Goal: Information Seeking & Learning: Learn about a topic

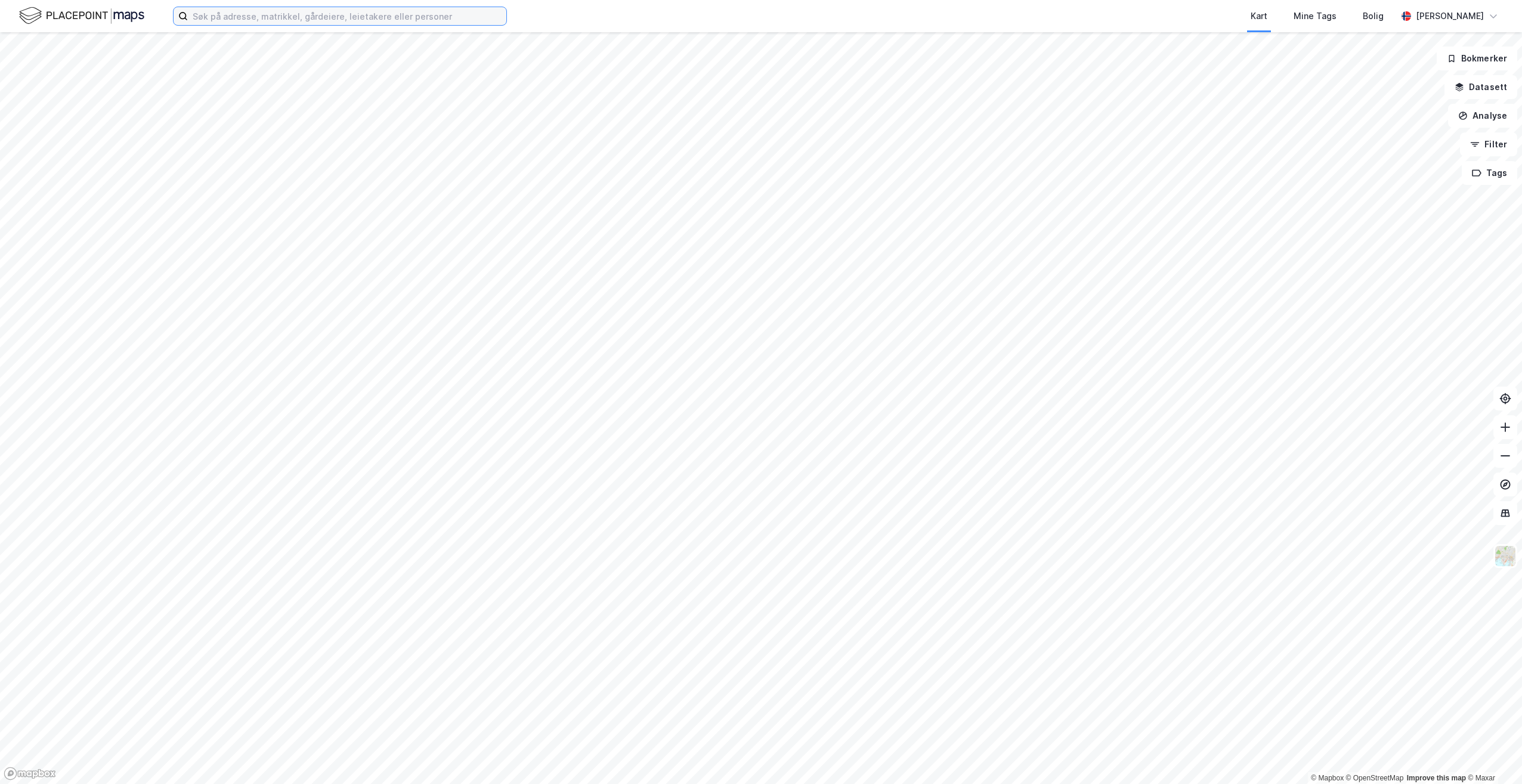
click at [263, 23] on input at bounding box center [347, 16] width 318 height 18
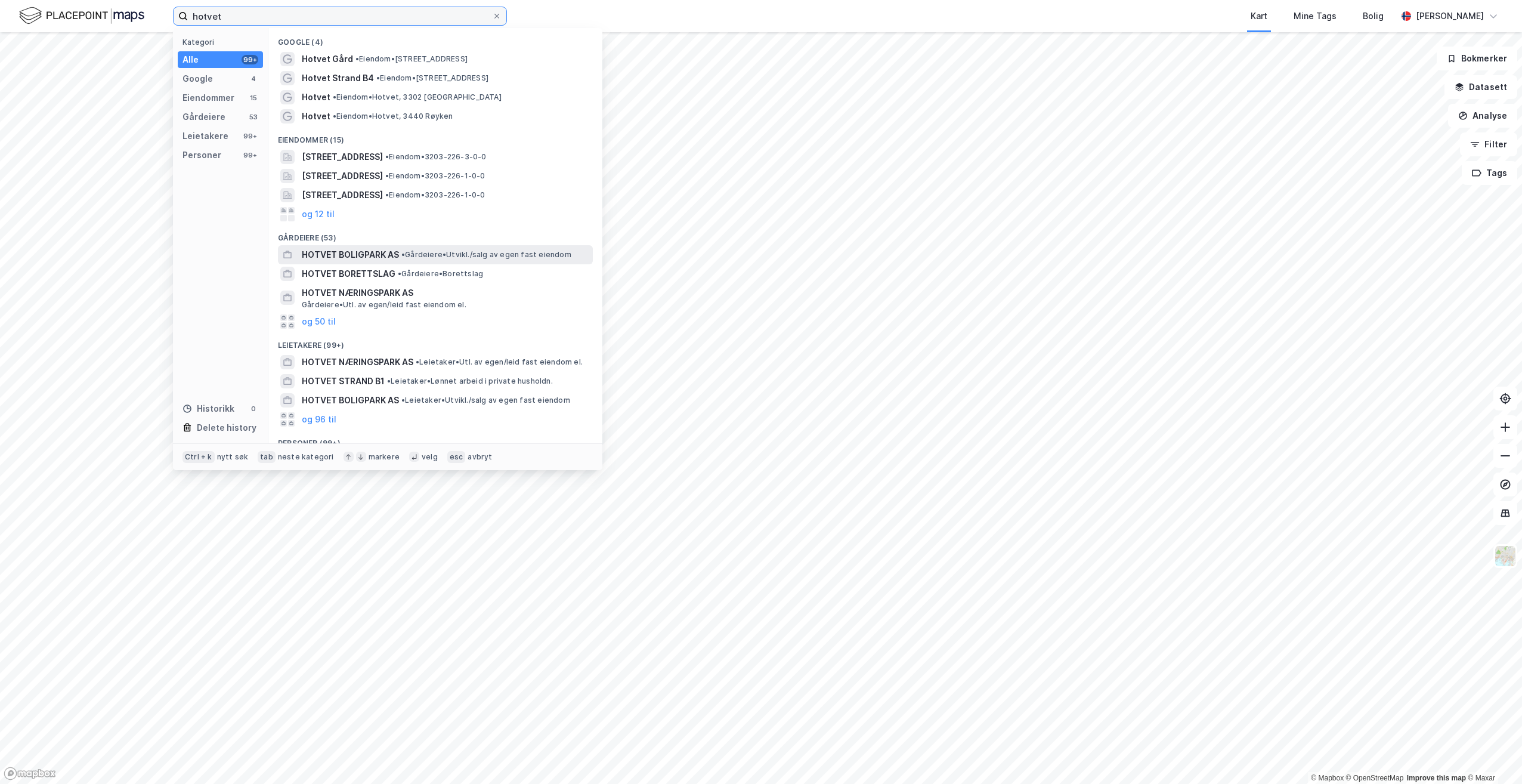
type input "hotvet"
click at [351, 254] on span "HOTVET BOLIGPARK AS" at bounding box center [350, 254] width 98 height 15
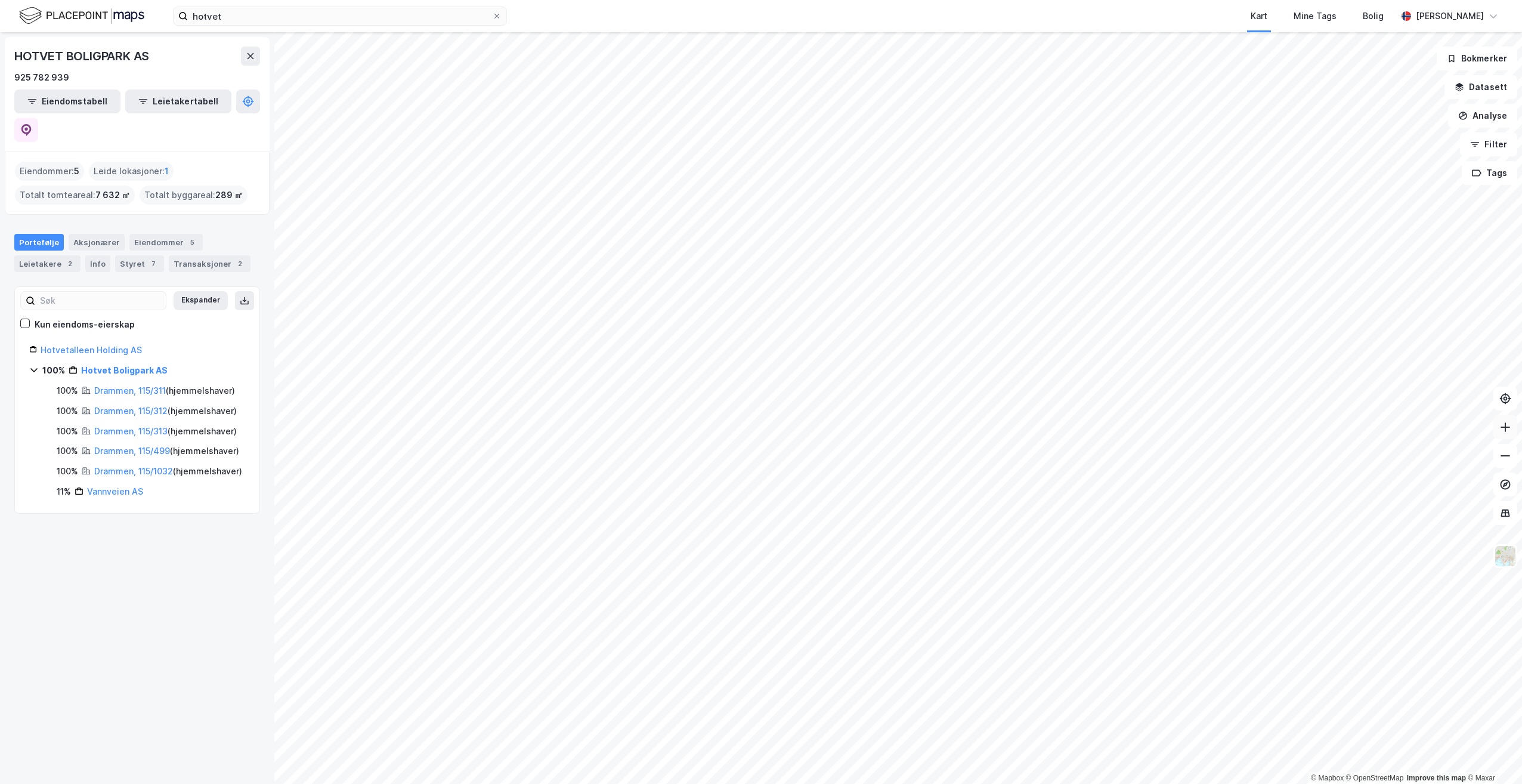
click at [1510, 425] on icon at bounding box center [1505, 427] width 12 height 12
click at [1510, 425] on icon at bounding box center [1505, 427] width 12 height 12
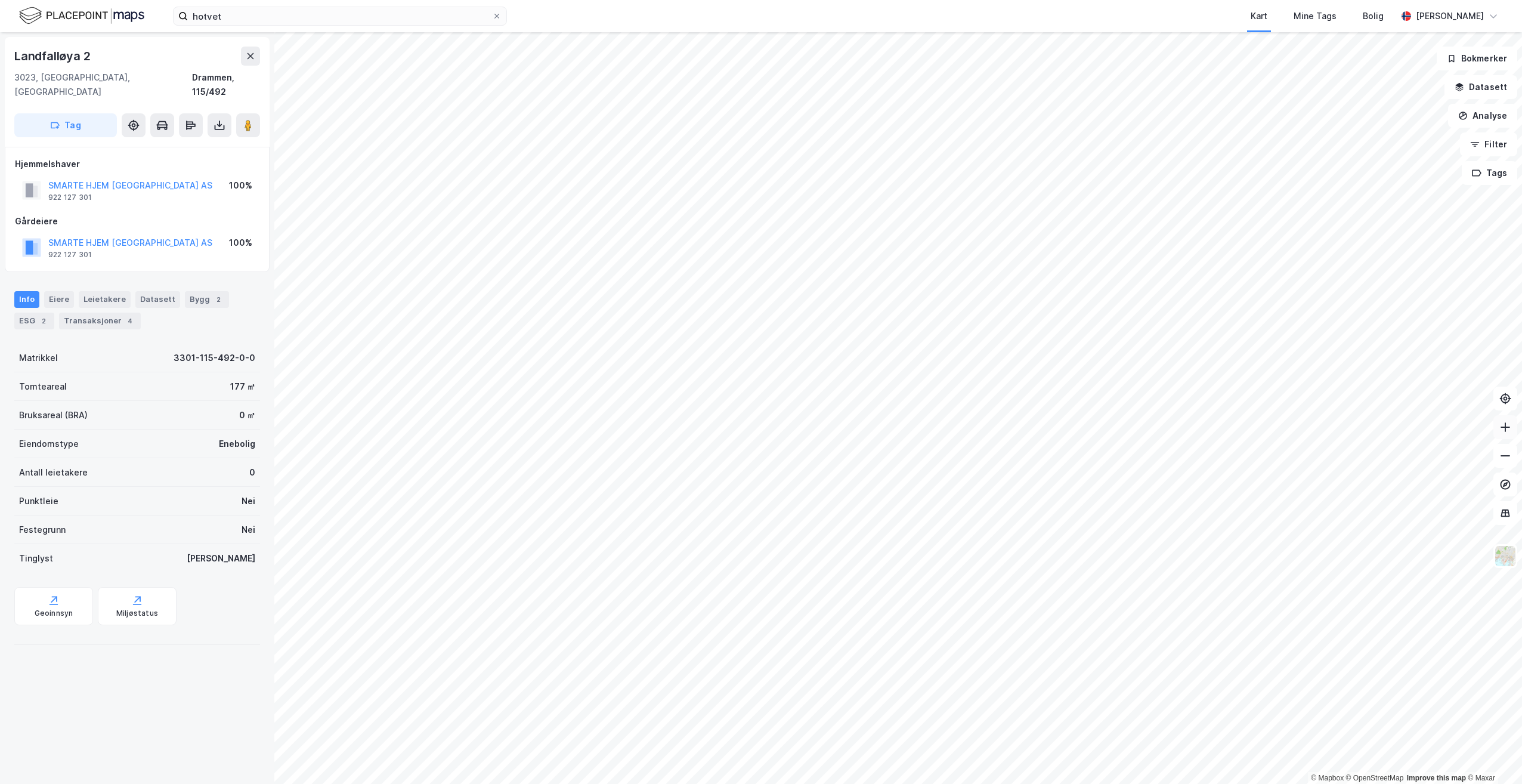
click at [1507, 424] on icon at bounding box center [1505, 427] width 12 height 12
click at [1507, 425] on icon at bounding box center [1505, 427] width 12 height 12
